Goal: Unclear

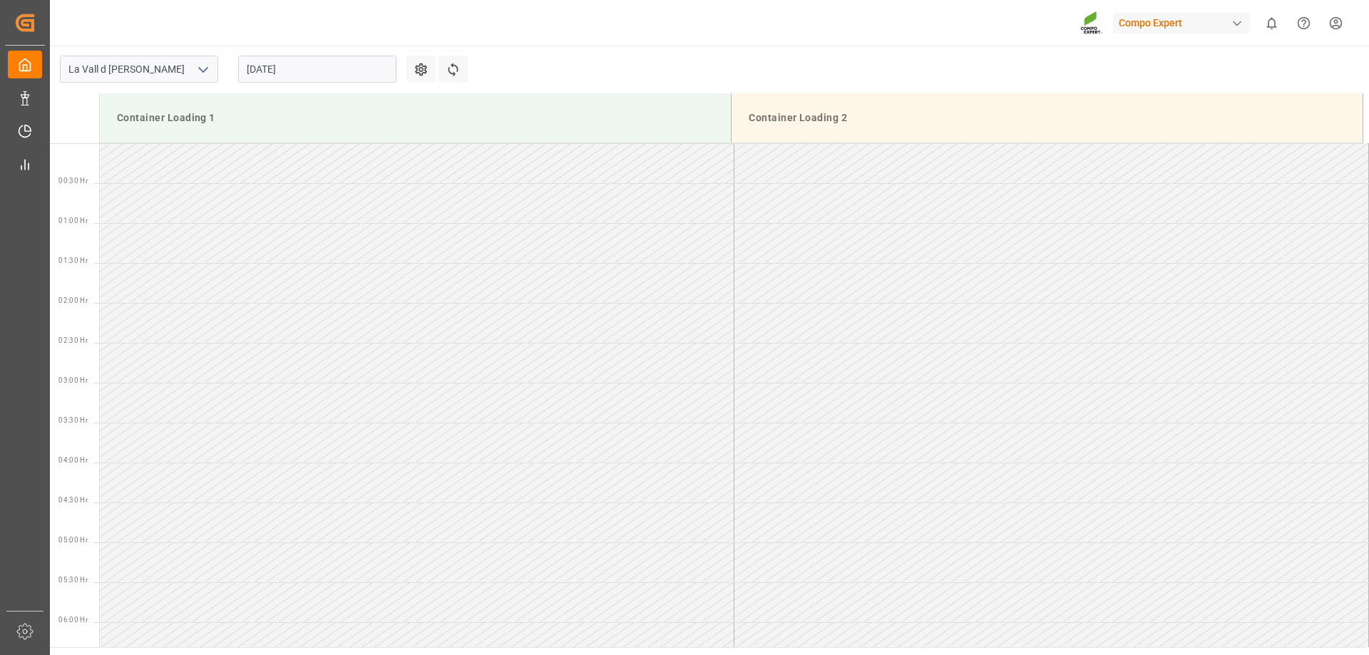
scroll to position [496, 0]
